Goal: Information Seeking & Learning: Check status

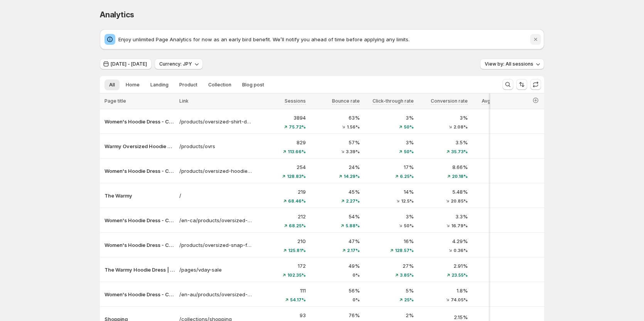
click at [537, 39] on icon "Dismiss notification" at bounding box center [535, 39] width 3 height 3
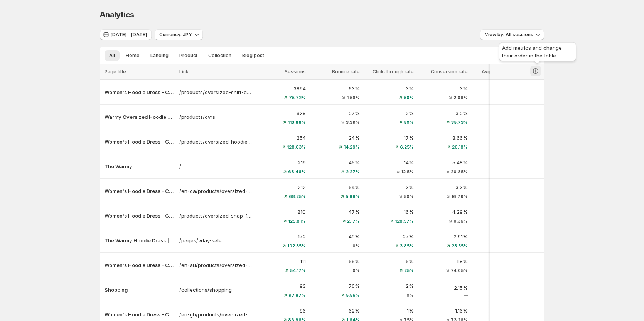
click at [535, 73] on icon "button" at bounding box center [536, 71] width 8 height 8
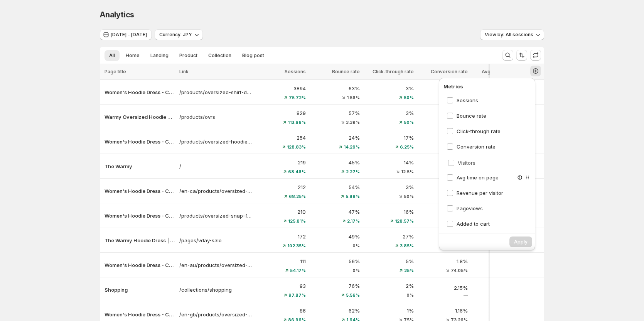
scroll to position [0, 4]
drag, startPoint x: 524, startPoint y: 192, endPoint x: 519, endPoint y: 115, distance: 76.9
click at [519, 115] on div "Sessions Bounce rate Click-through rate Conversion rate Avg time on page Revenu…" at bounding box center [487, 160] width 91 height 135
click at [571, 148] on div "Analytics. This page is ready Analytics [DATE] - [DATE] Currency: JPY View by: …" at bounding box center [322, 193] width 644 height 387
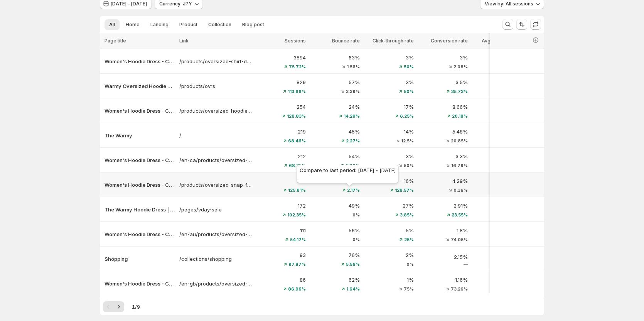
scroll to position [39, 4]
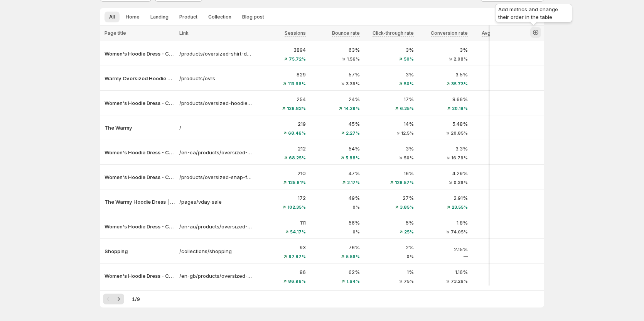
click at [532, 32] on icon "button" at bounding box center [536, 33] width 8 height 8
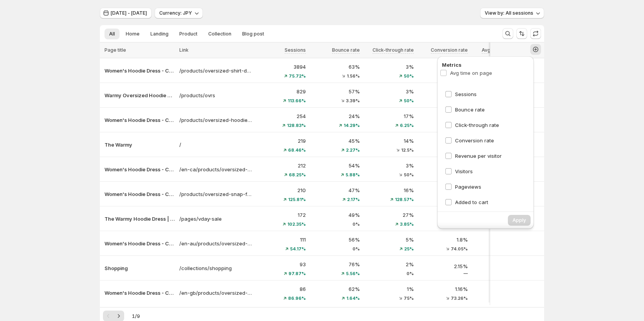
scroll to position [17, 4]
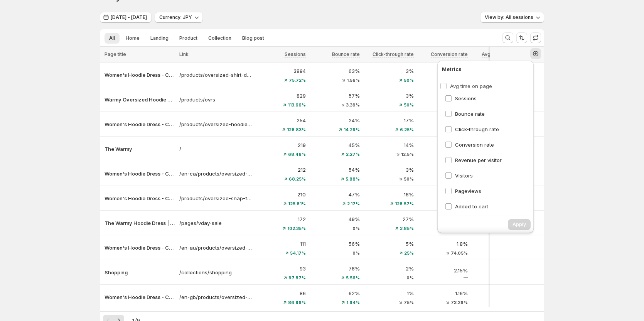
drag, startPoint x: 516, startPoint y: 123, endPoint x: 515, endPoint y: 83, distance: 39.7
click at [515, 83] on div "Sessions Bounce rate Click-through rate Conversion rate Avg time on page Revenu…" at bounding box center [487, 143] width 91 height 135
click at [565, 143] on div "Analytics. This page is ready Analytics [DATE] - [DATE] Currency: JPY View by: …" at bounding box center [322, 176] width 644 height 387
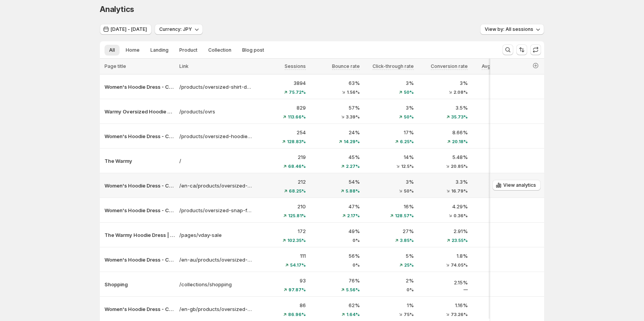
scroll to position [0, 4]
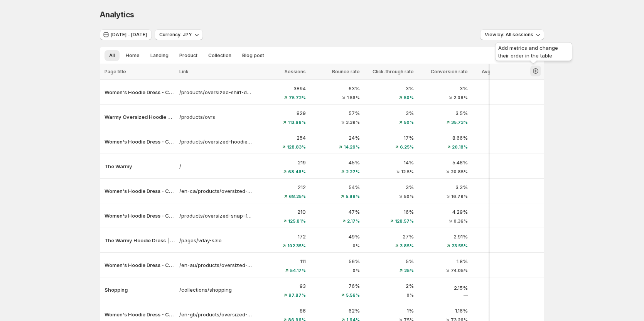
click at [532, 70] on icon "button" at bounding box center [536, 71] width 8 height 8
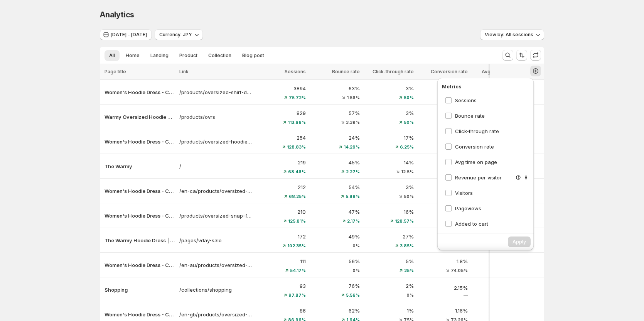
click at [482, 182] on div "Revenue per visitor" at bounding box center [487, 177] width 91 height 14
click at [482, 180] on span "Revenue per visitor" at bounding box center [478, 177] width 47 height 8
drag, startPoint x: 517, startPoint y: 178, endPoint x: 517, endPoint y: 127, distance: 51.7
click at [517, 127] on div "Sessions Bounce rate Click-through rate Conversion rate Avg time on page Revenu…" at bounding box center [487, 160] width 91 height 135
drag, startPoint x: 518, startPoint y: 131, endPoint x: 517, endPoint y: 113, distance: 17.7
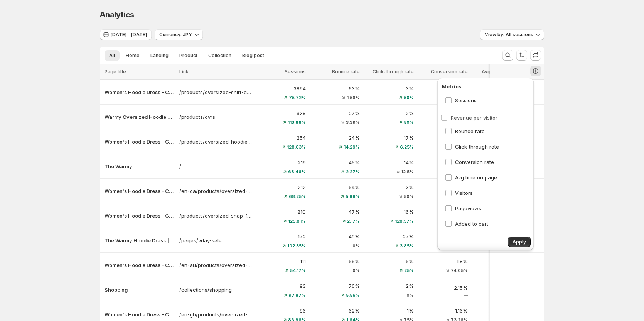
click at [517, 113] on div "Sessions Bounce rate Revenue per visitor Click-through rate Conversion rate Avg…" at bounding box center [487, 160] width 91 height 135
click at [473, 113] on span "Revenue per visitor" at bounding box center [478, 116] width 47 height 6
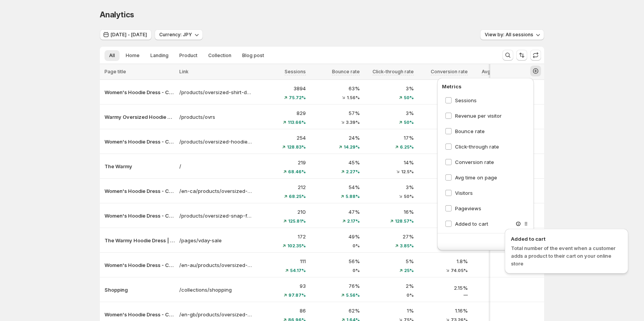
click at [511, 240] on span "Added to cart" at bounding box center [566, 239] width 111 height 8
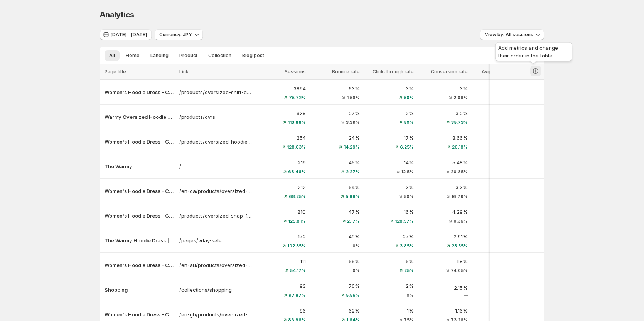
click at [534, 71] on icon "button" at bounding box center [535, 70] width 3 height 3
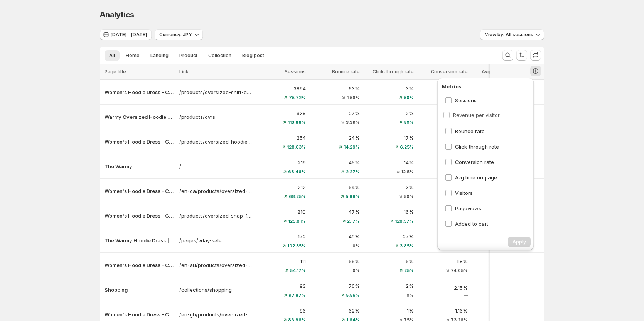
drag, startPoint x: 515, startPoint y: 177, endPoint x: 517, endPoint y: 110, distance: 67.5
click at [517, 110] on div "Sessions Bounce rate Click-through rate Conversion rate Avg time on page Revenu…" at bounding box center [487, 160] width 91 height 135
click at [450, 117] on label "Revenue per visitor" at bounding box center [473, 116] width 57 height 8
click at [512, 240] on span "Apply" at bounding box center [518, 242] width 13 height 6
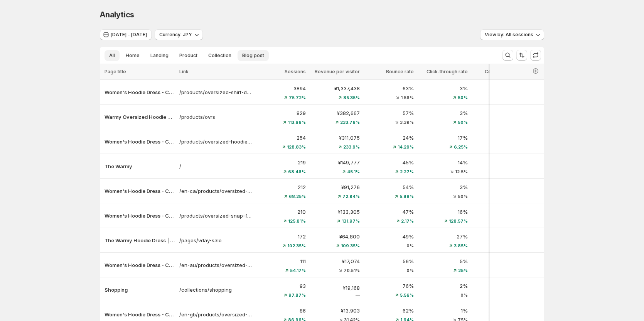
click at [252, 56] on span "Blog post" at bounding box center [253, 55] width 22 height 6
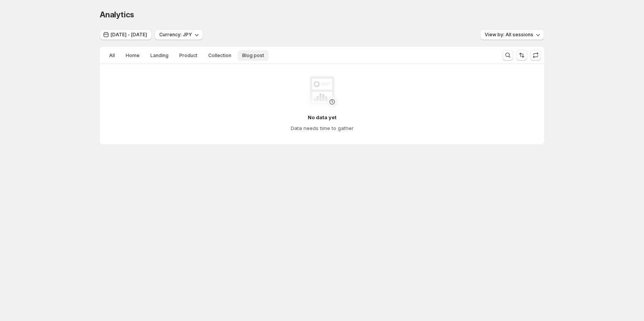
scroll to position [0, 0]
click at [217, 53] on span "Collection" at bounding box center [221, 55] width 23 height 6
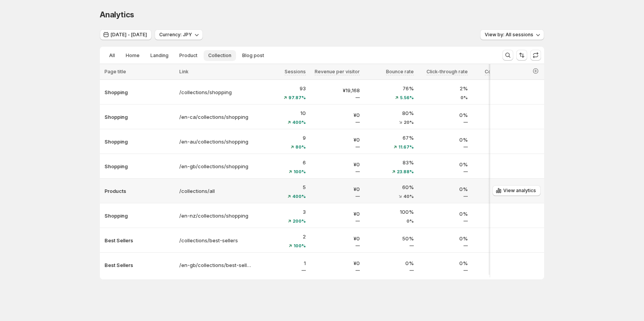
scroll to position [3, 0]
click at [195, 52] on span "Product" at bounding box center [188, 55] width 18 height 6
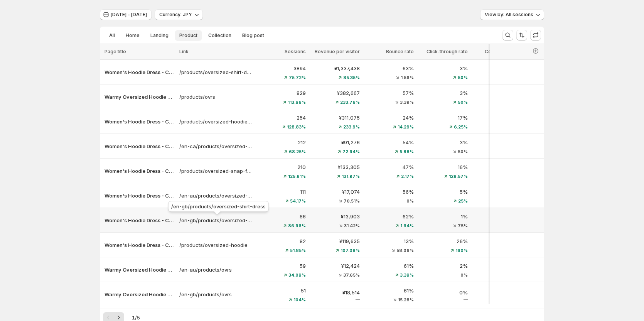
scroll to position [0, 0]
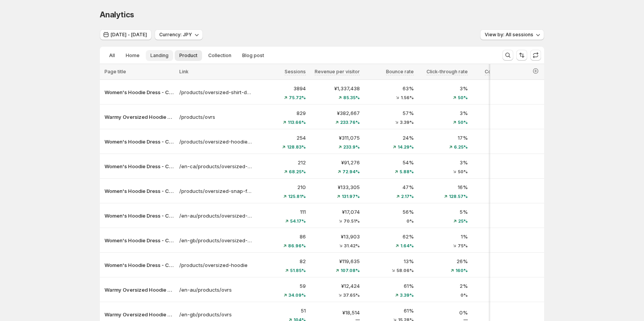
click at [163, 56] on span "Landing" at bounding box center [159, 55] width 18 height 6
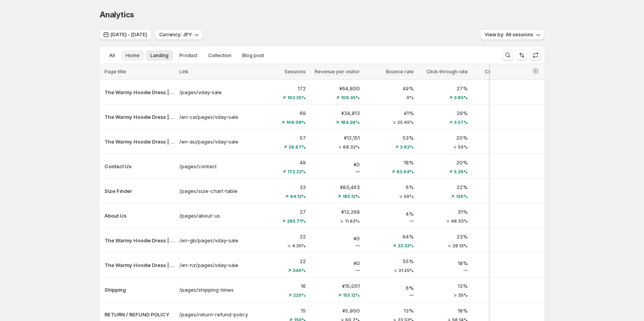
click at [136, 52] on button "Home" at bounding box center [132, 55] width 23 height 11
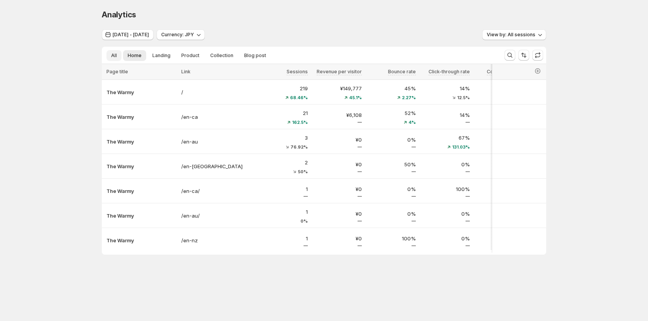
click at [110, 55] on button "All" at bounding box center [113, 55] width 15 height 11
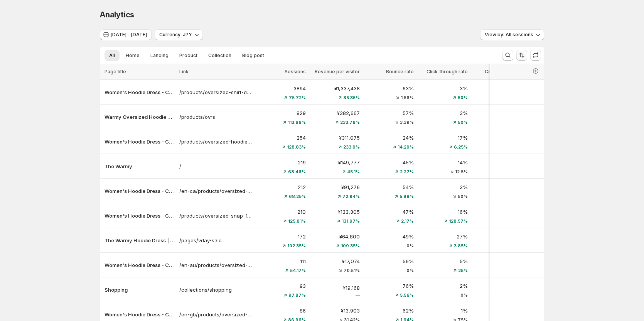
click at [521, 55] on icon "Sort the results" at bounding box center [522, 55] width 8 height 8
click at [494, 80] on span "Page title" at bounding box center [494, 79] width 22 height 6
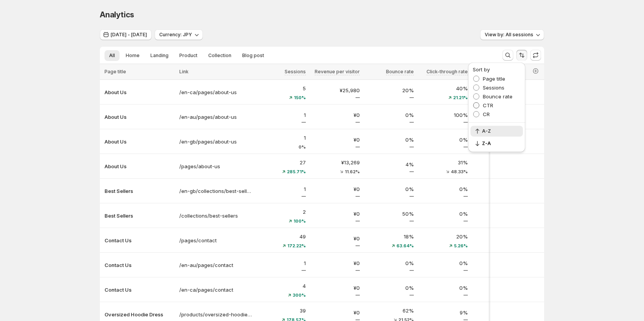
click at [488, 103] on span "CTR" at bounding box center [488, 105] width 10 height 6
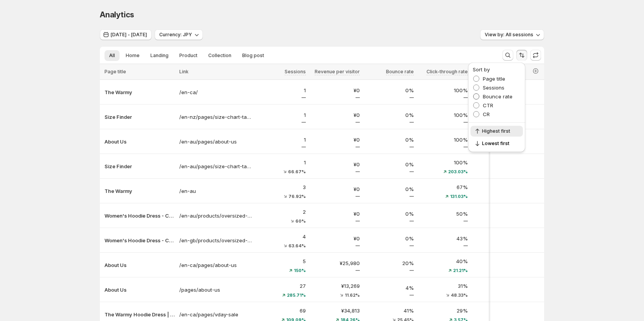
click at [487, 95] on span "Bounce rate" at bounding box center [498, 96] width 30 height 6
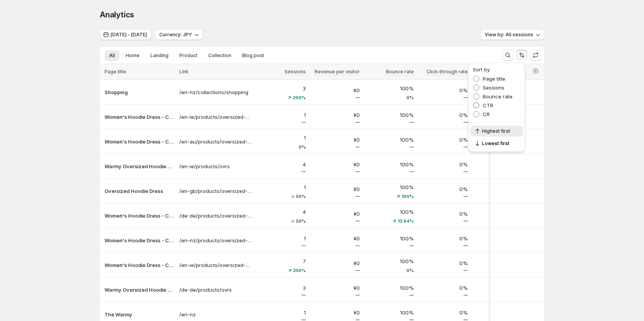
click at [486, 102] on span "CTR" at bounding box center [488, 105] width 10 height 6
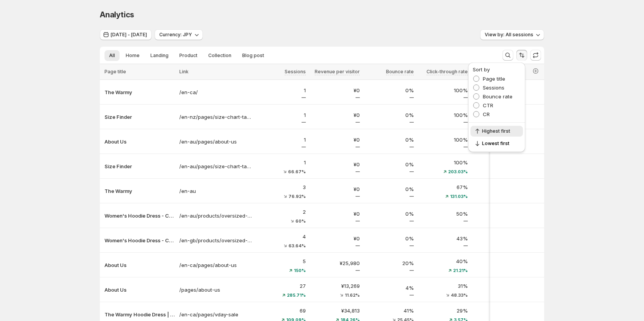
click at [443, 44] on div "[DATE] - [DATE] Currency: JPY View by: All sessions All Home Landing Product Co…" at bounding box center [322, 187] width 444 height 317
click at [532, 71] on button "button" at bounding box center [535, 71] width 11 height 11
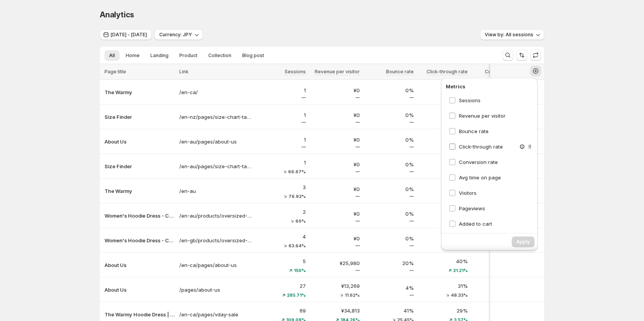
click at [478, 145] on span "Click-through rate" at bounding box center [481, 146] width 44 height 6
click at [522, 240] on span "Apply" at bounding box center [522, 242] width 13 height 6
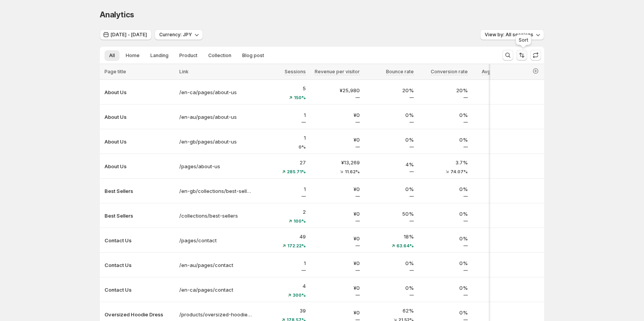
click at [524, 54] on icon "Sort the results" at bounding box center [522, 56] width 3 height 4
click at [484, 106] on span "CR" at bounding box center [486, 105] width 7 height 6
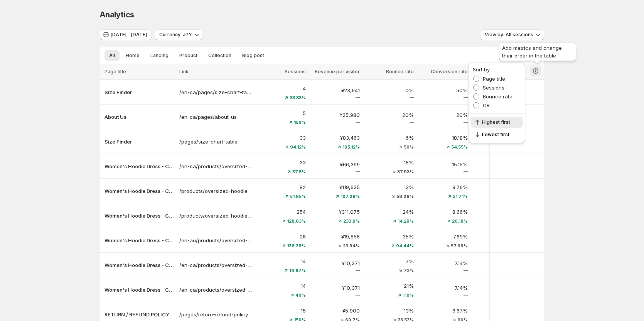
click at [533, 70] on button "button" at bounding box center [535, 71] width 11 height 11
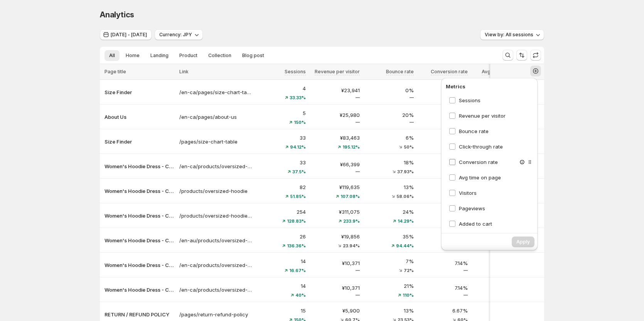
scroll to position [39, 0]
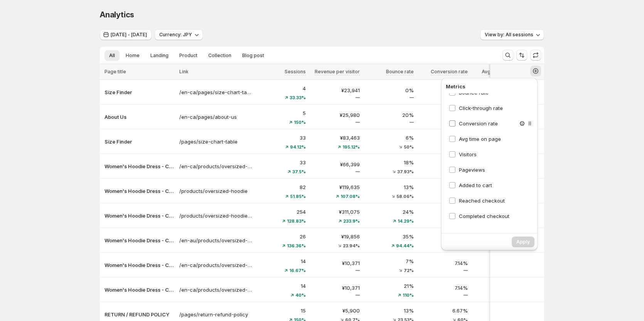
click at [480, 123] on span "Conversion rate" at bounding box center [478, 123] width 39 height 6
click at [520, 241] on span "Apply" at bounding box center [522, 242] width 13 height 6
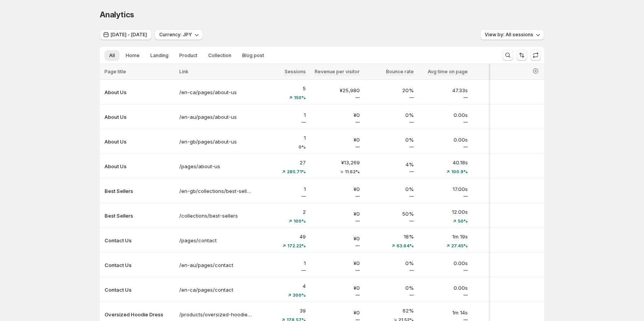
click at [519, 55] on button "Sort the results" at bounding box center [521, 55] width 11 height 11
click at [498, 89] on span "Sessions" at bounding box center [494, 87] width 22 height 6
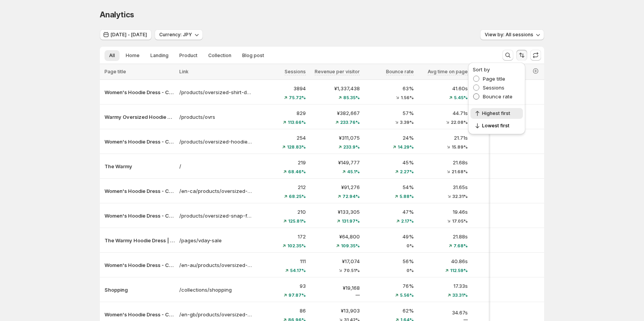
click at [498, 96] on span "Bounce rate" at bounding box center [498, 96] width 30 height 6
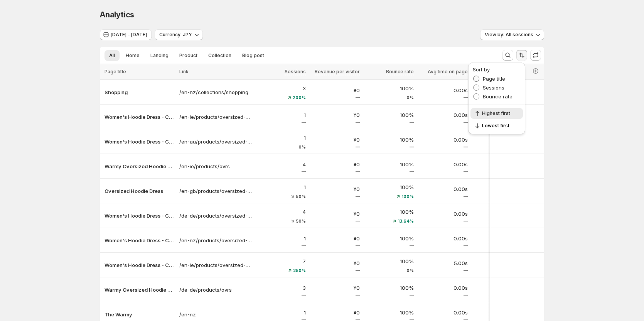
click at [498, 77] on span "Page title" at bounding box center [494, 79] width 22 height 6
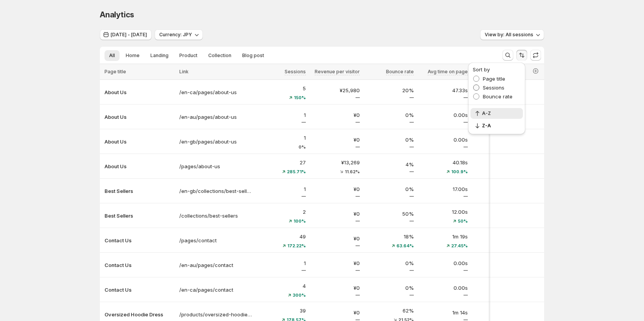
click at [497, 88] on span "Sessions" at bounding box center [494, 87] width 22 height 6
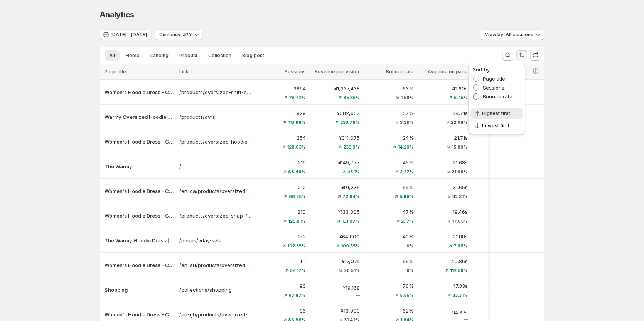
click at [496, 96] on span "Bounce rate" at bounding box center [498, 96] width 30 height 6
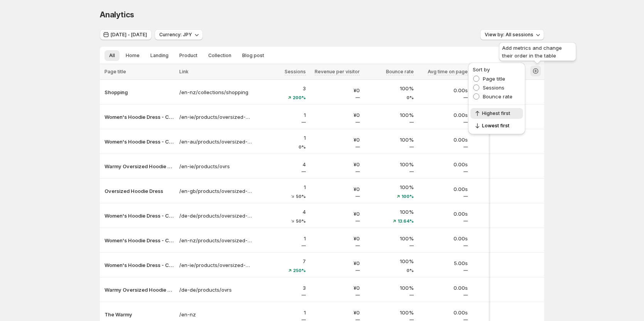
click at [537, 71] on icon "button" at bounding box center [536, 71] width 8 height 8
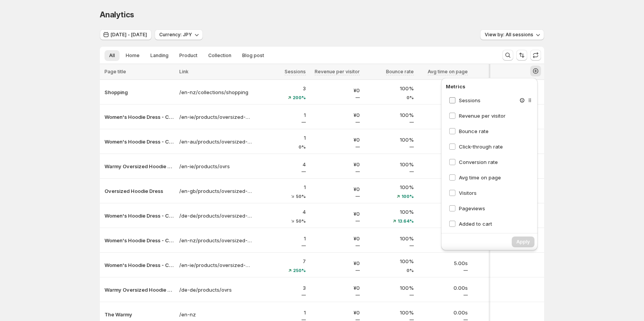
click at [477, 100] on span "Sessions" at bounding box center [470, 100] width 22 height 6
click at [472, 130] on span "Bounce rate" at bounding box center [474, 131] width 30 height 6
click at [519, 243] on span "Apply" at bounding box center [522, 242] width 13 height 6
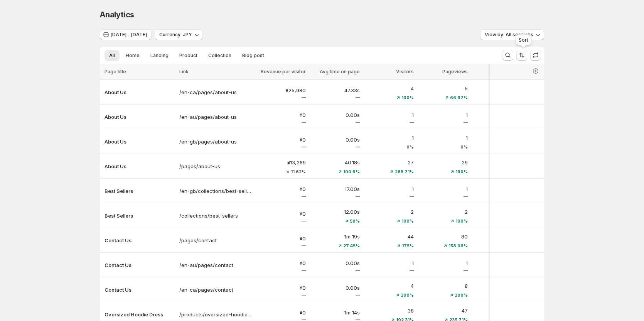
click at [518, 58] on button "Sort the results" at bounding box center [521, 55] width 11 height 11
click at [489, 109] on span "Z-A" at bounding box center [500, 108] width 36 height 6
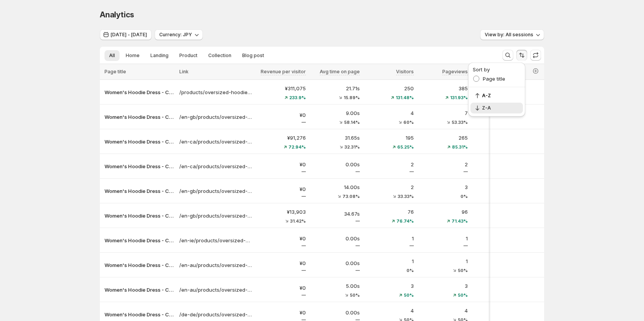
click at [559, 97] on div "Analytics. This page is ready Analytics [DATE] - [DATE] Currency: JPY View by: …" at bounding box center [322, 193] width 644 height 387
click at [537, 54] on icon "button" at bounding box center [535, 53] width 5 height 3
click at [509, 56] on icon "Search and filter results" at bounding box center [508, 55] width 8 height 8
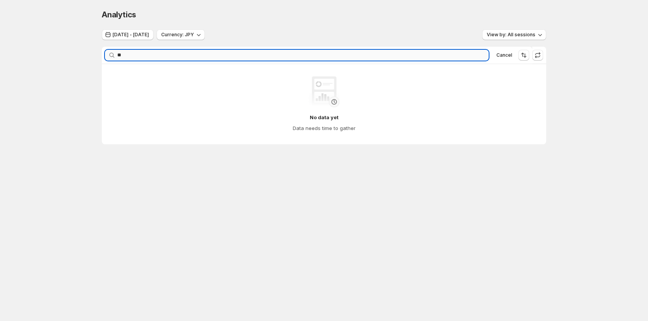
type input "*"
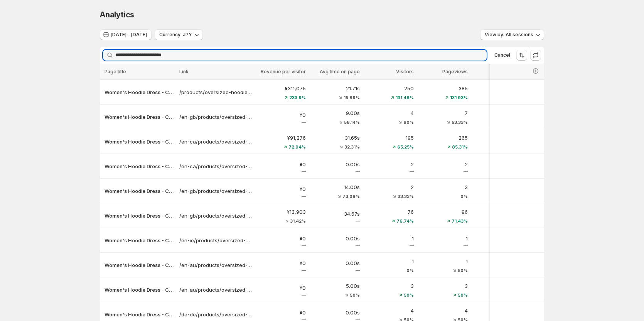
type input "**********"
click at [480, 56] on icon "button" at bounding box center [478, 55] width 3 height 3
click at [589, 77] on div "Analytics. This page is ready Analytics [DATE] - [DATE] Currency: JPY View by: …" at bounding box center [322, 193] width 644 height 387
click at [452, 55] on input "Searching..." at bounding box center [300, 55] width 371 height 11
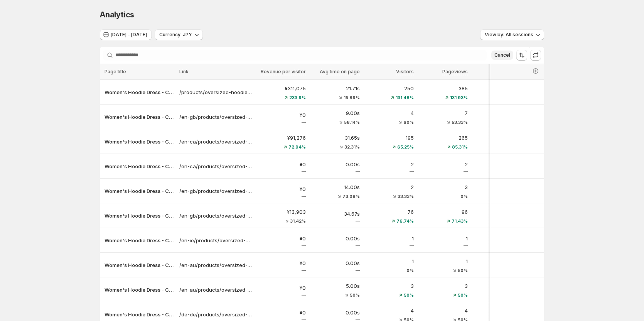
click at [508, 56] on span "Cancel" at bounding box center [502, 55] width 16 height 6
click at [192, 34] on span "Currency: JPY" at bounding box center [175, 35] width 33 height 6
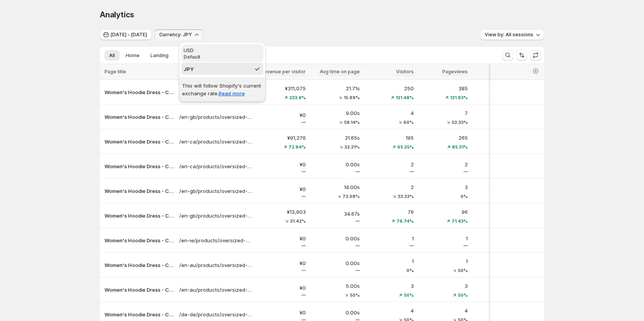
click at [209, 47] on div "USD" at bounding box center [222, 50] width 77 height 8
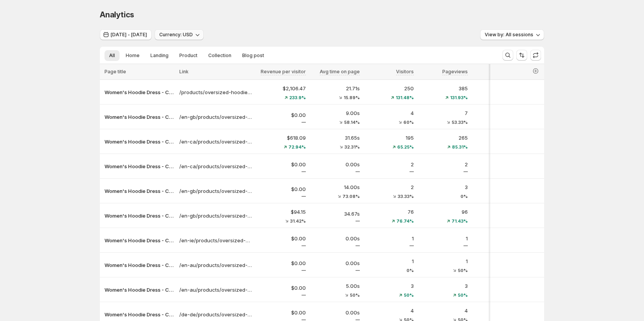
click at [193, 35] on span "Currency: USD" at bounding box center [176, 35] width 34 height 6
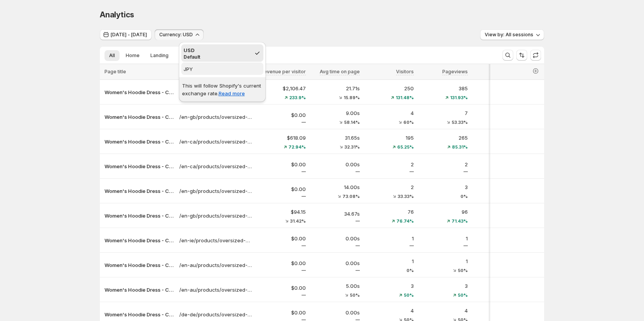
click at [199, 72] on span "JPY" at bounding box center [222, 69] width 77 height 8
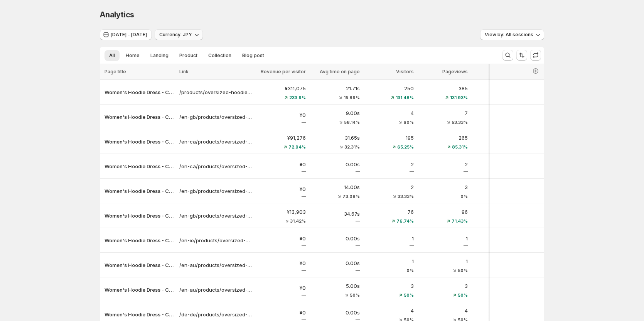
click at [192, 36] on span "Currency: JPY" at bounding box center [175, 35] width 33 height 6
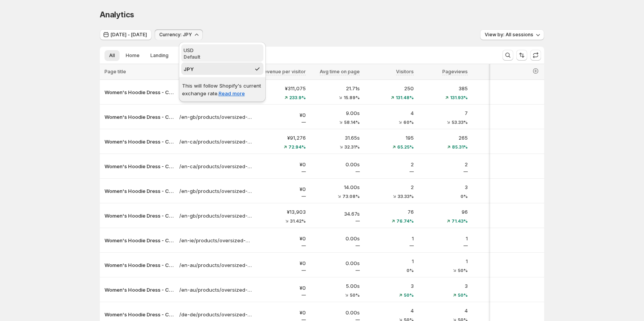
click at [202, 59] on p "Default" at bounding box center [222, 57] width 77 height 6
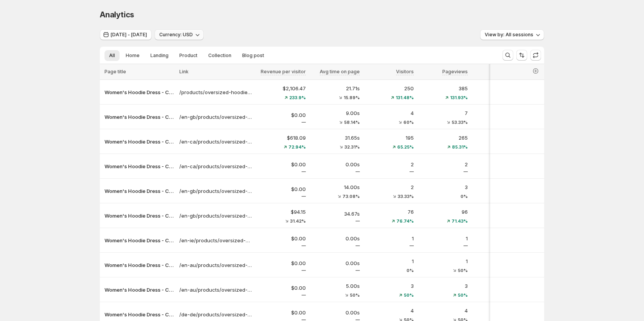
click at [193, 33] on span "Currency: USD" at bounding box center [176, 35] width 34 height 6
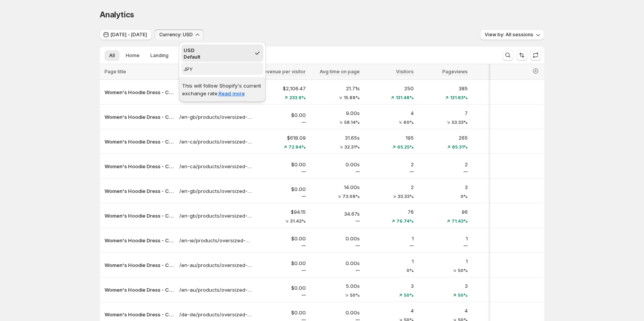
click at [204, 68] on span "JPY" at bounding box center [222, 69] width 77 height 8
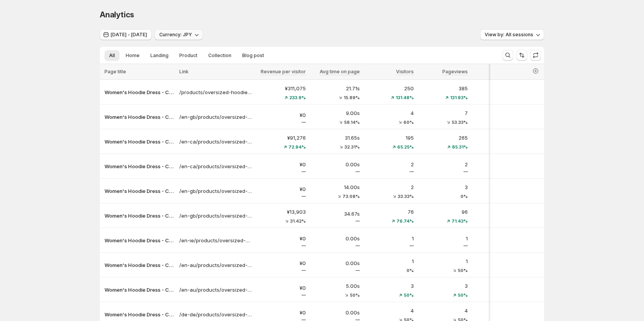
click at [192, 34] on span "Currency: JPY" at bounding box center [175, 35] width 33 height 6
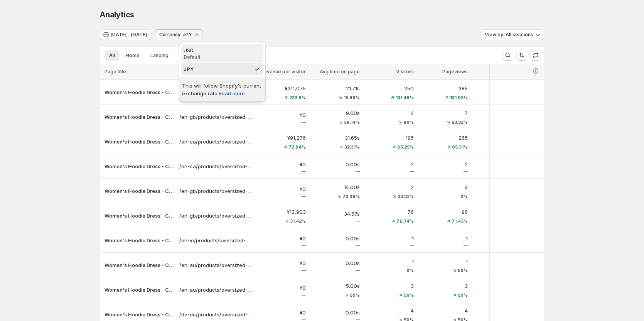
click at [216, 53] on div "USD" at bounding box center [222, 50] width 77 height 8
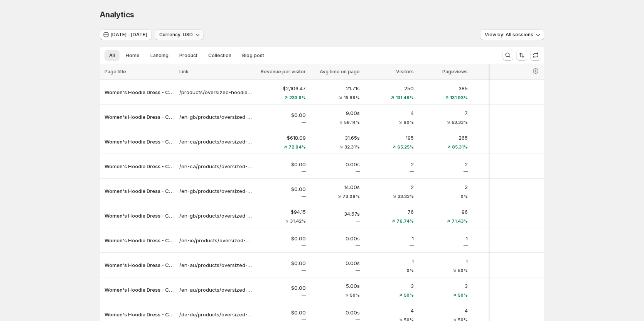
click at [193, 34] on span "Currency: USD" at bounding box center [176, 35] width 34 height 6
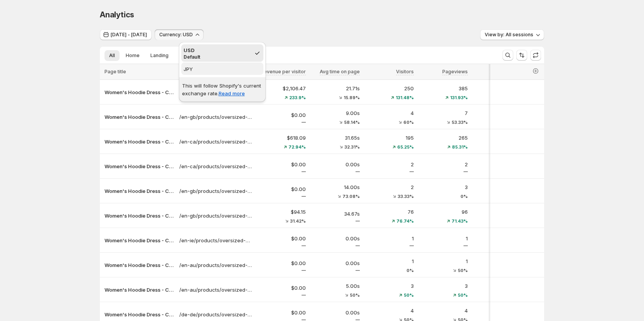
click at [200, 73] on button "JPY" at bounding box center [222, 68] width 82 height 12
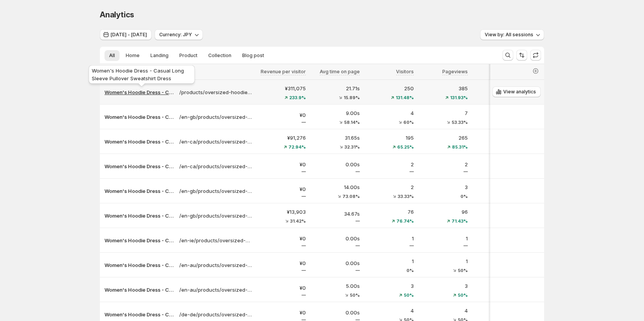
click at [146, 96] on p "Women's Hoodie Dress - Casual Long Sleeve Pullover Sweatshirt Dress" at bounding box center [139, 92] width 70 height 8
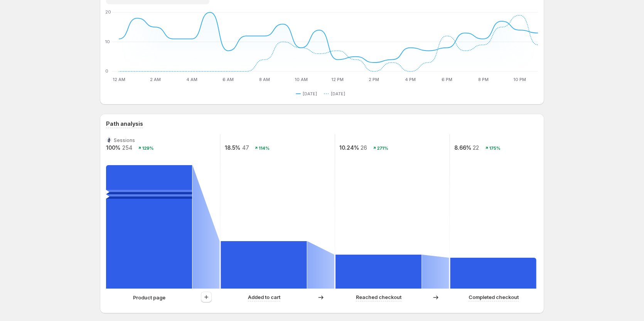
scroll to position [116, 0]
